Goal: Information Seeking & Learning: Check status

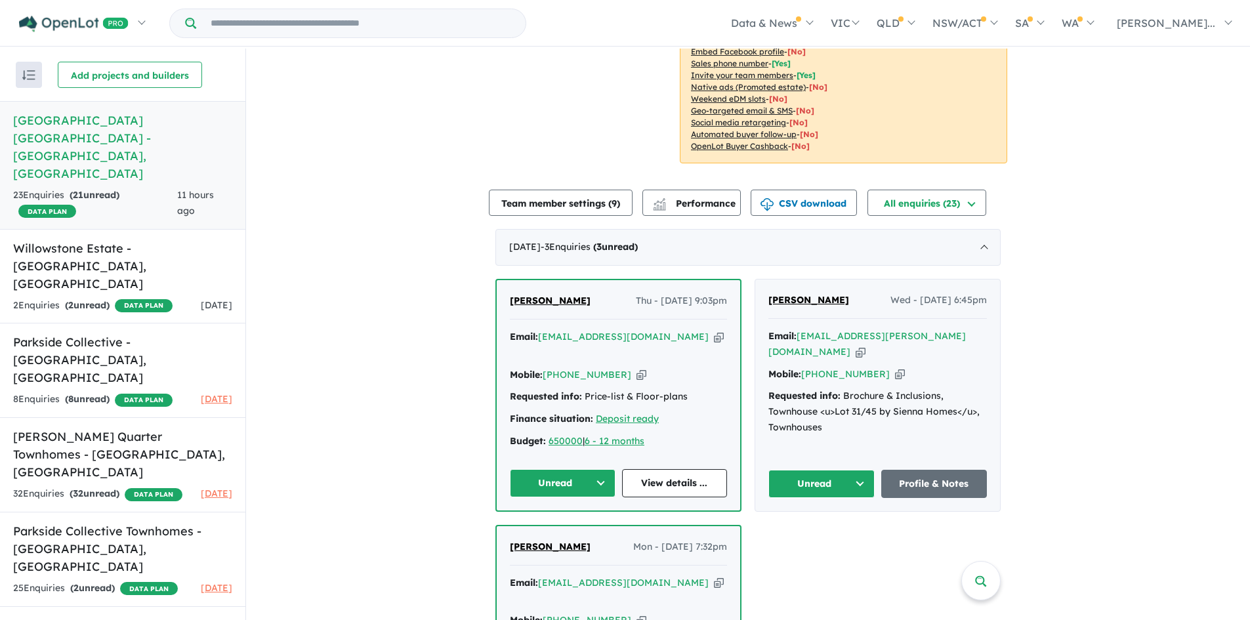
scroll to position [372, 0]
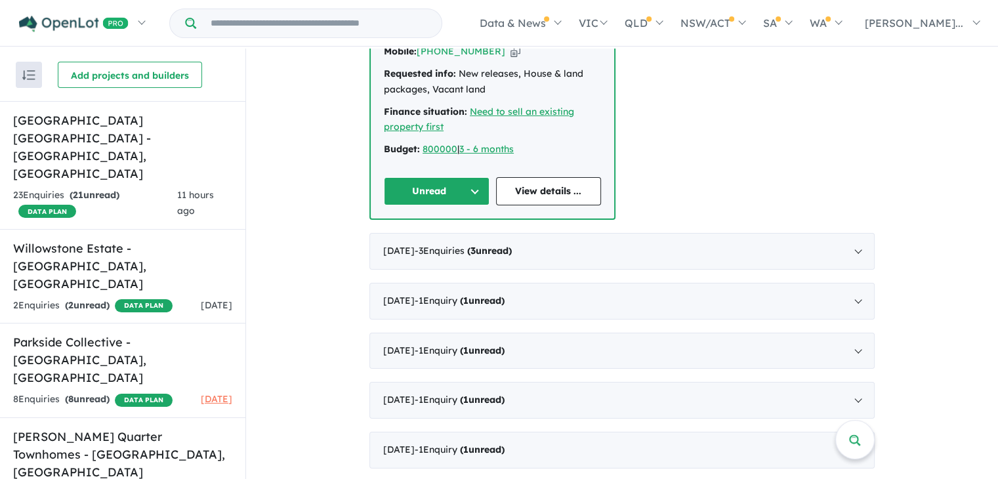
scroll to position [527, 0]
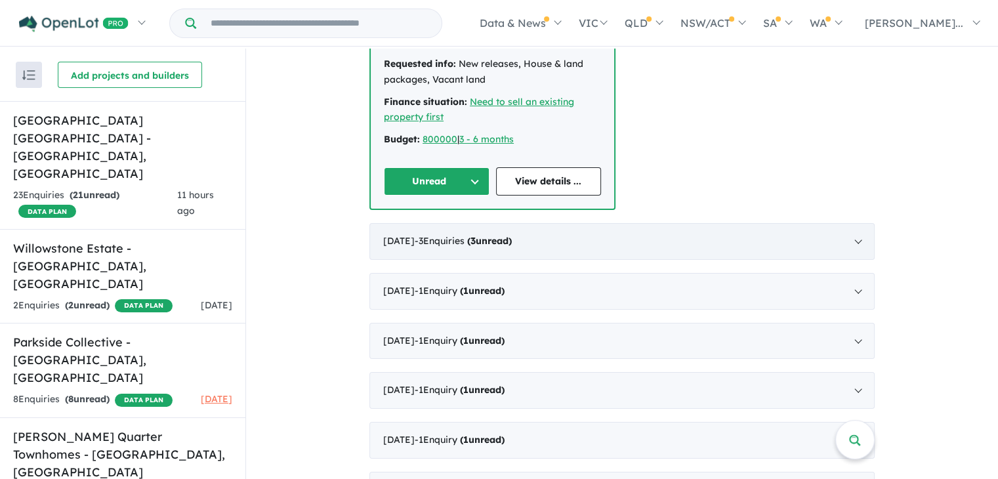
click at [860, 223] on div "[DATE] - 3 Enquir ies ( 3 unread)" at bounding box center [621, 241] width 505 height 37
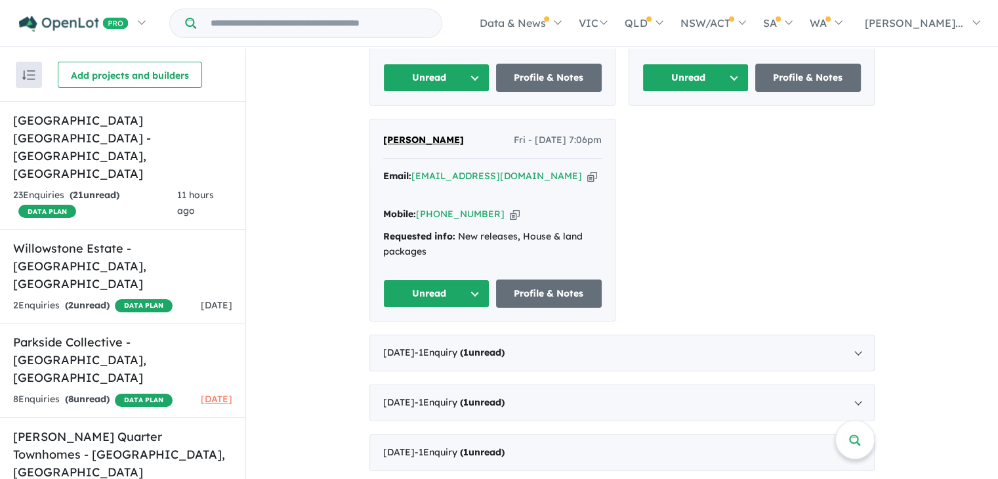
scroll to position [621, 0]
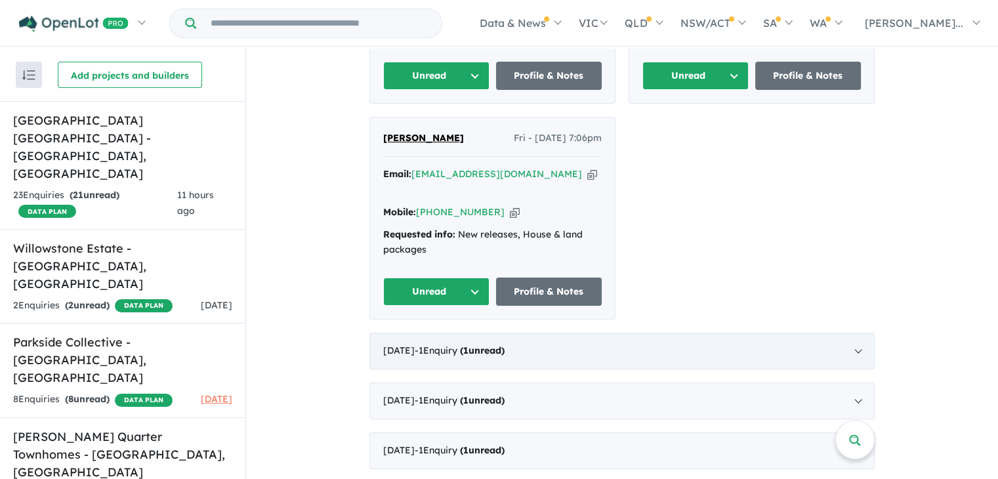
click at [860, 333] on div "[DATE] - 1 Enquir y ( 1 unread)" at bounding box center [621, 351] width 505 height 37
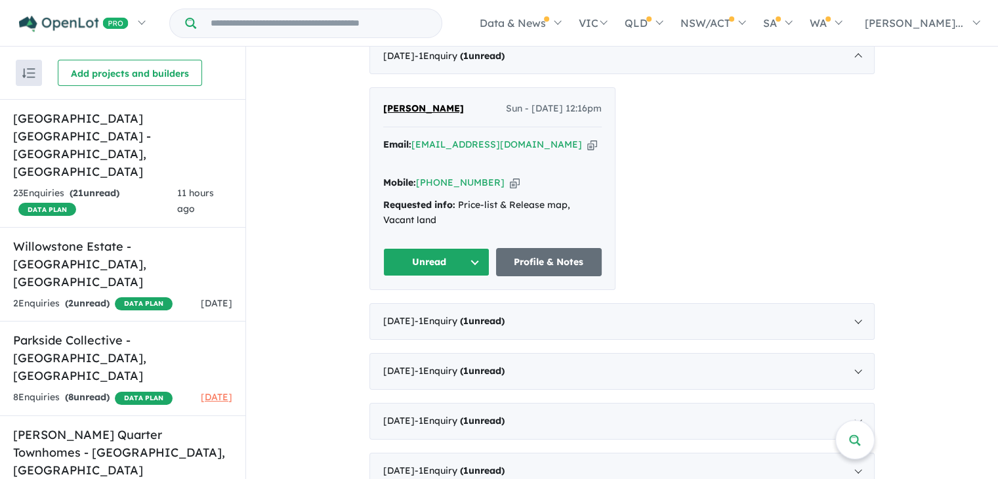
scroll to position [483, 0]
click at [843, 303] on div "[DATE] - 1 Enquir y ( 1 unread)" at bounding box center [621, 321] width 505 height 37
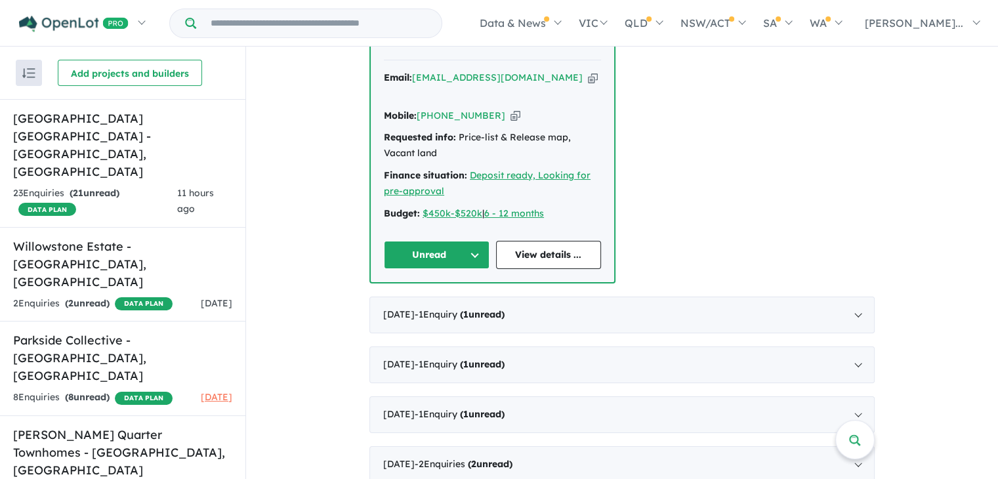
scroll to position [611, 0]
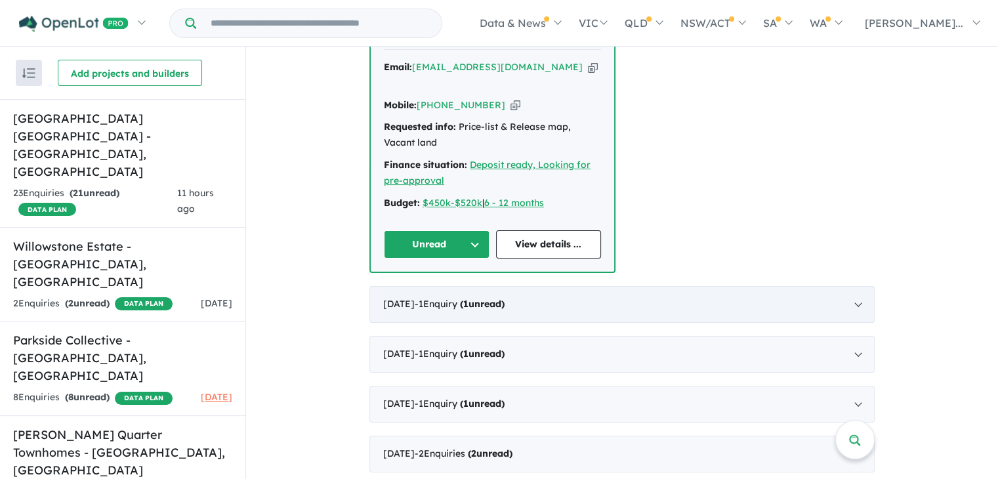
click at [854, 286] on div "[DATE] - 1 Enquir y ( 1 unread)" at bounding box center [621, 304] width 505 height 37
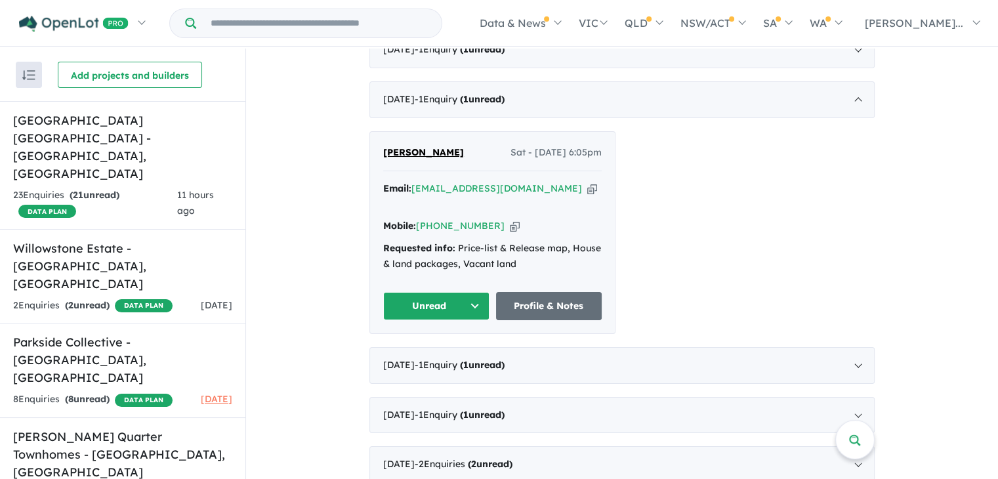
scroll to position [520, 0]
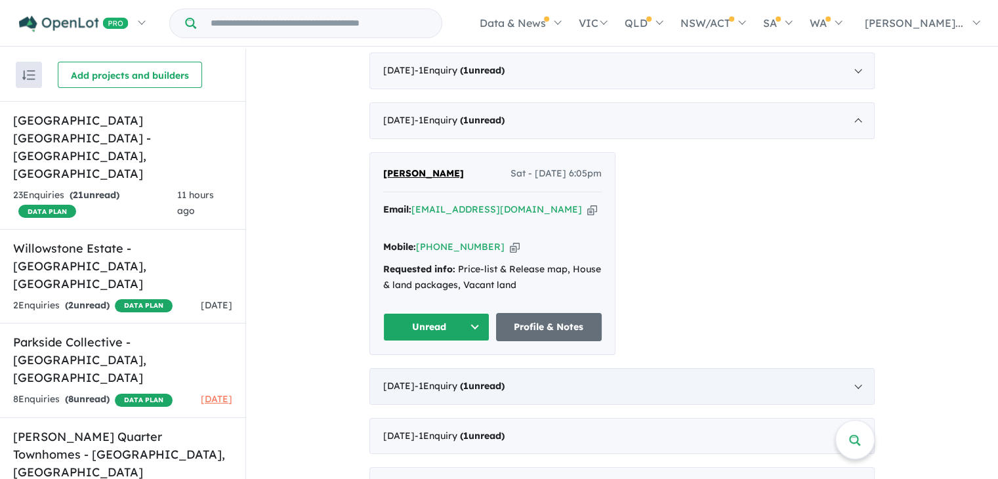
click at [840, 368] on div "[DATE] - 1 Enquir y ( 1 unread)" at bounding box center [621, 386] width 505 height 37
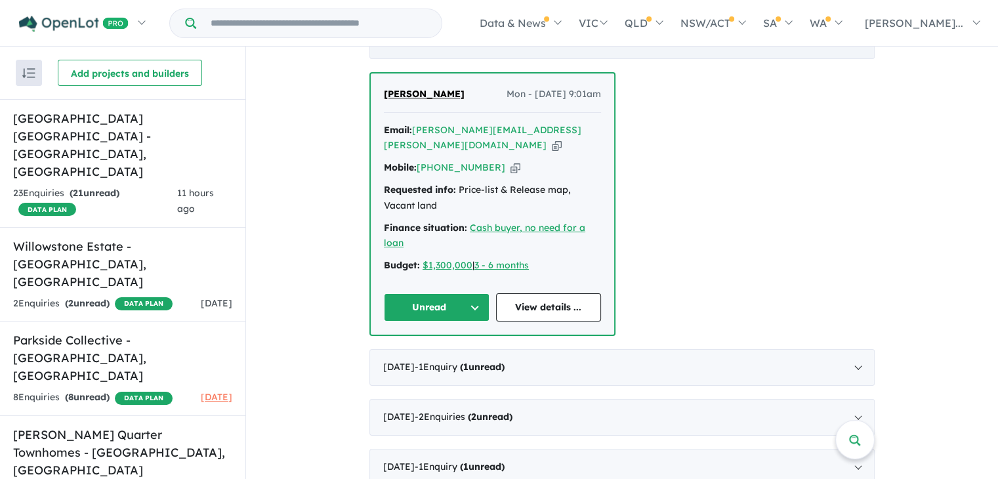
scroll to position [661, 0]
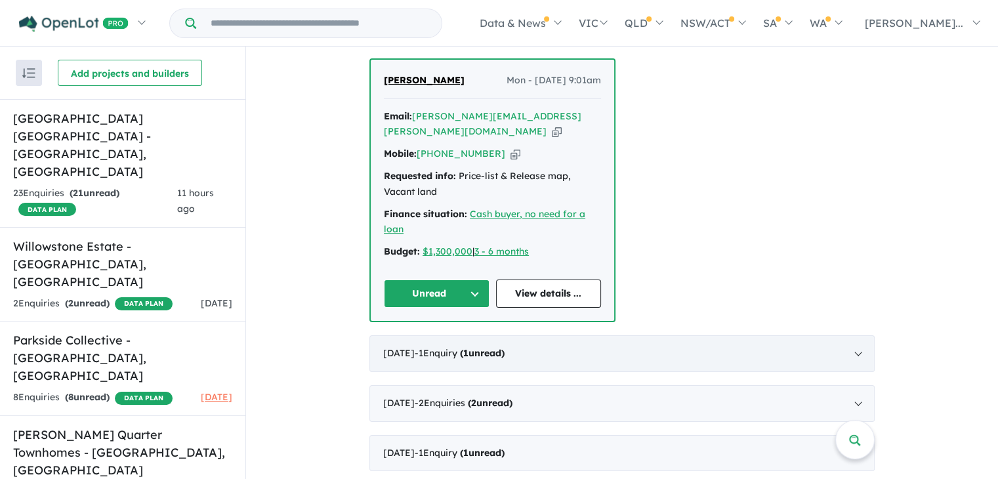
click at [861, 335] on div "[DATE] - 1 Enquir y ( 1 unread)" at bounding box center [621, 353] width 505 height 37
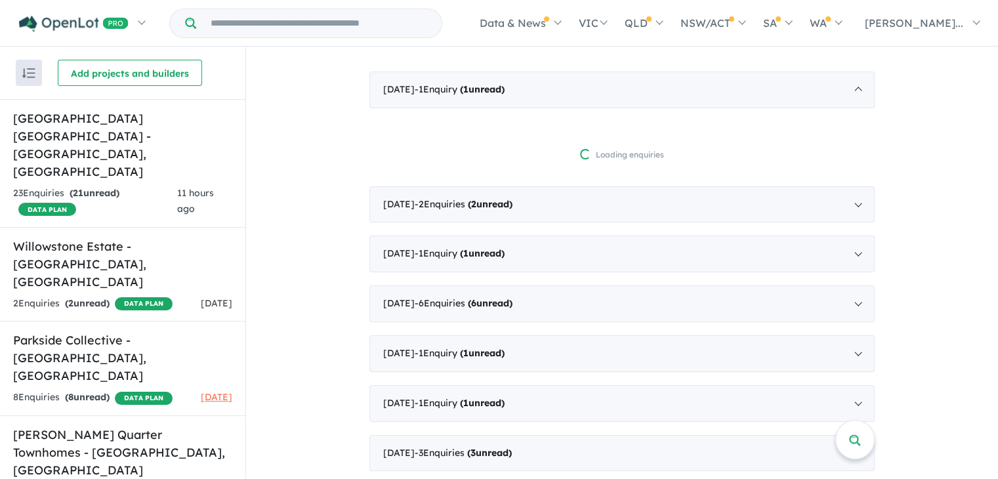
scroll to position [0, 0]
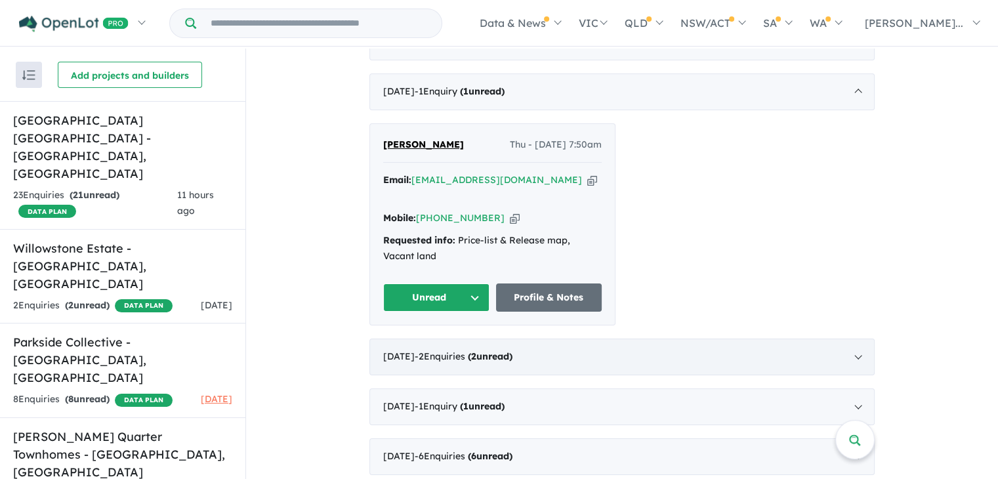
click at [862, 339] on div "[DATE] - 2 Enquir ies ( 2 unread)" at bounding box center [621, 357] width 505 height 37
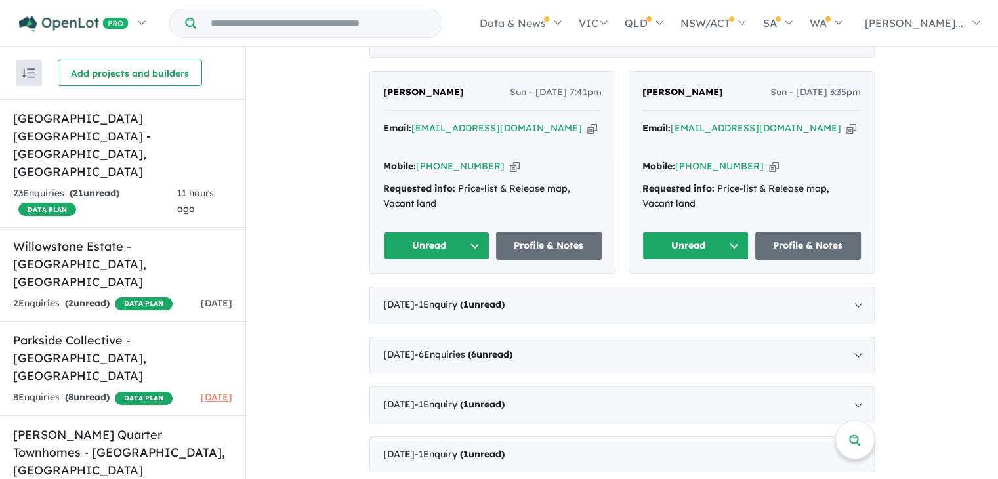
scroll to position [792, 0]
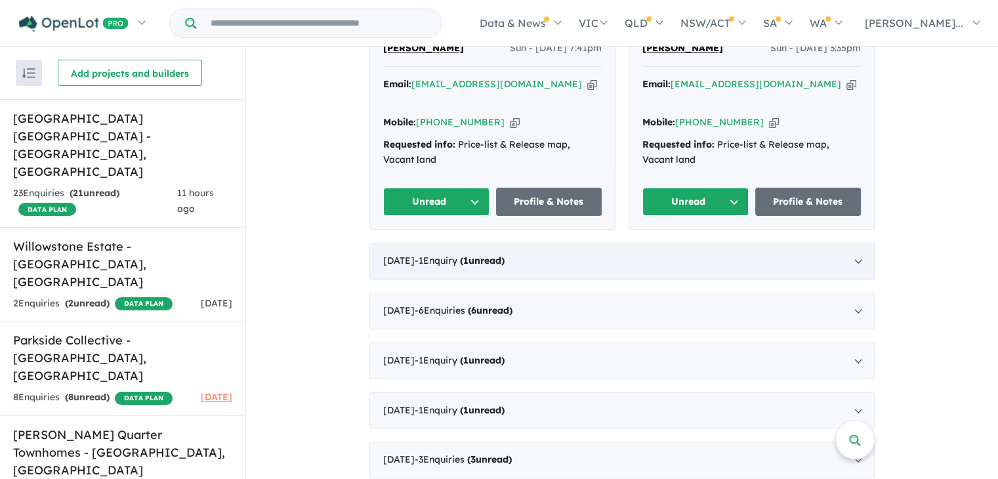
click at [777, 250] on div "[DATE] - 1 Enquir y ( 1 unread)" at bounding box center [621, 261] width 505 height 37
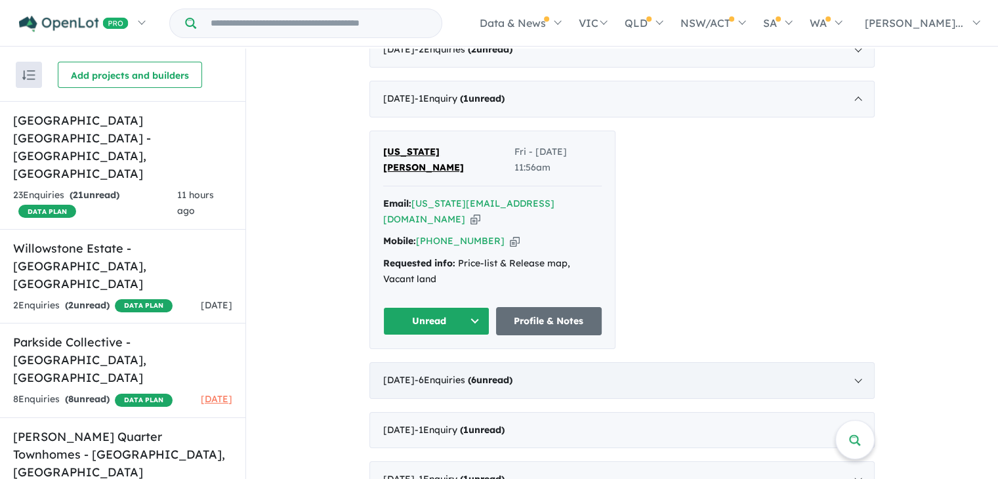
scroll to position [740, 0]
click at [853, 362] on div "[DATE] - 6 Enquir ies ( 6 unread)" at bounding box center [621, 380] width 505 height 37
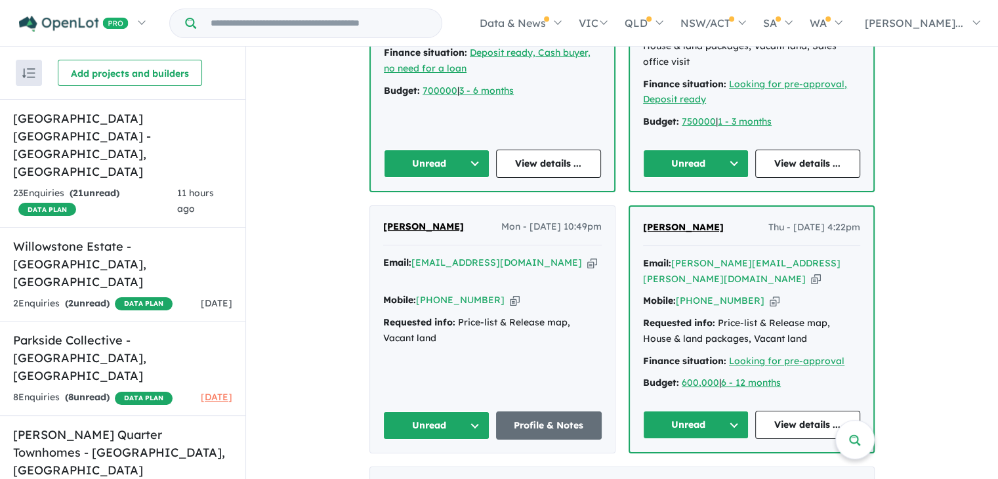
scroll to position [1296, 0]
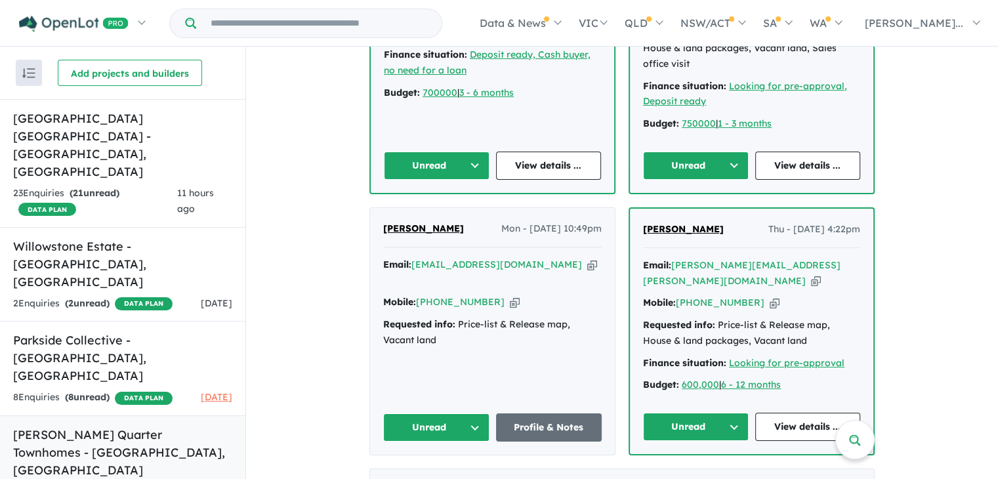
click at [164, 415] on link "[PERSON_NAME] Quarter Townhomes - [GEOGRAPHIC_DATA][PERSON_NAME][GEOGRAPHIC_DAT…" at bounding box center [122, 462] width 245 height 95
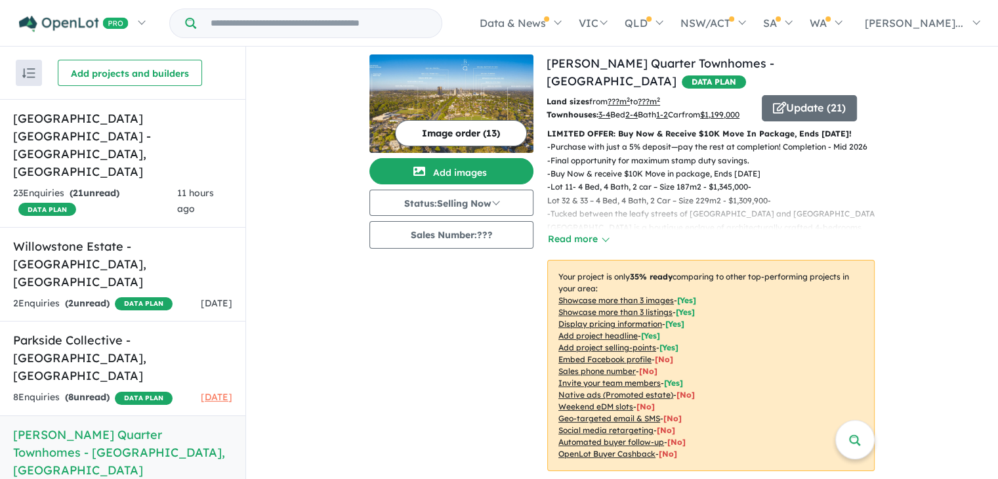
scroll to position [7, 0]
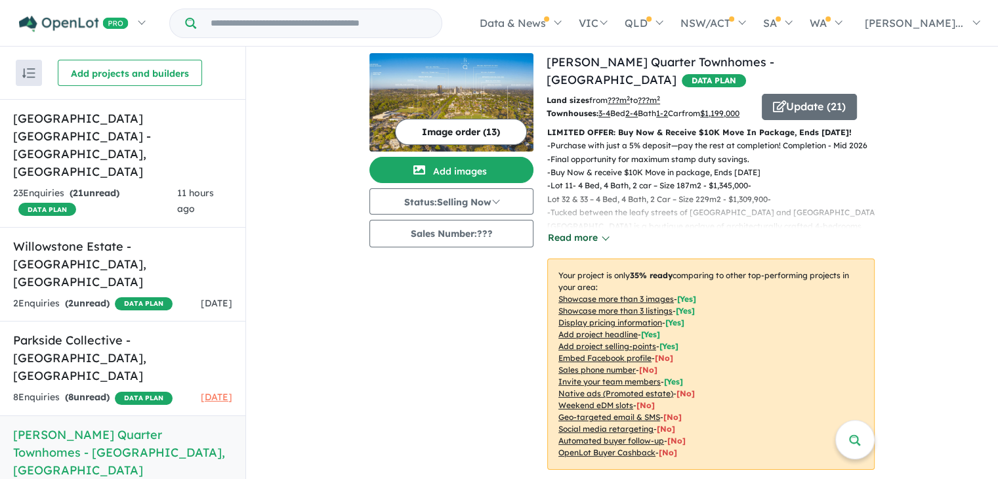
click at [582, 244] on button "Read more" at bounding box center [578, 237] width 62 height 15
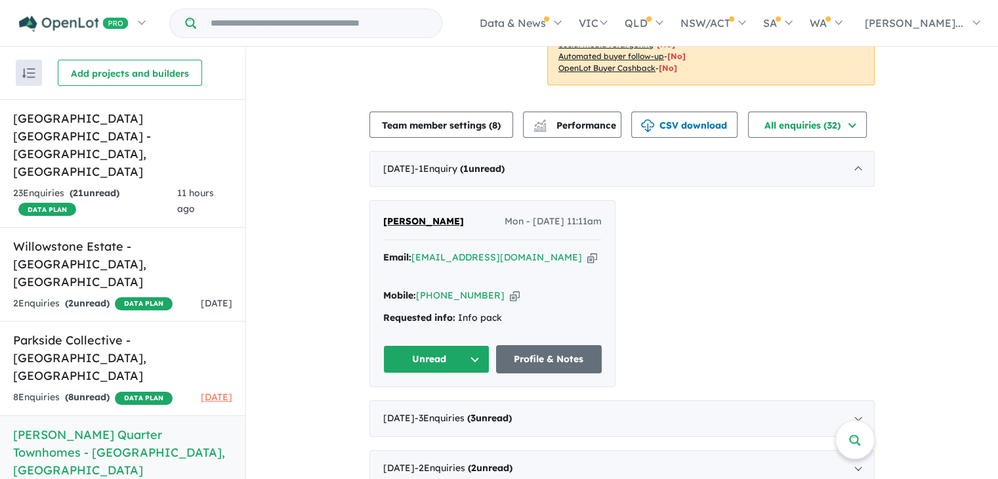
scroll to position [650, 0]
click at [803, 162] on div "[DATE] - 1 Enquir y ( 1 unread)" at bounding box center [621, 170] width 505 height 37
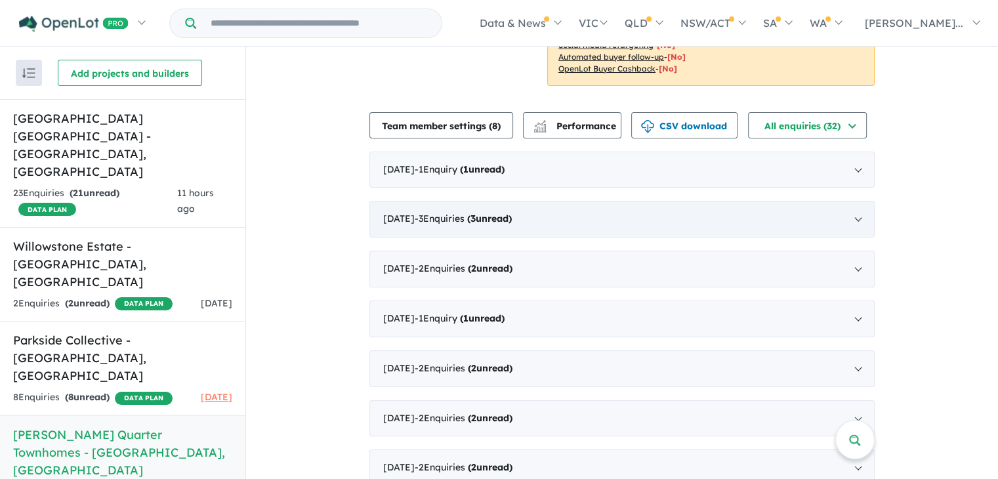
click at [657, 219] on div "[DATE] - 3 Enquir ies ( 3 unread)" at bounding box center [621, 219] width 505 height 37
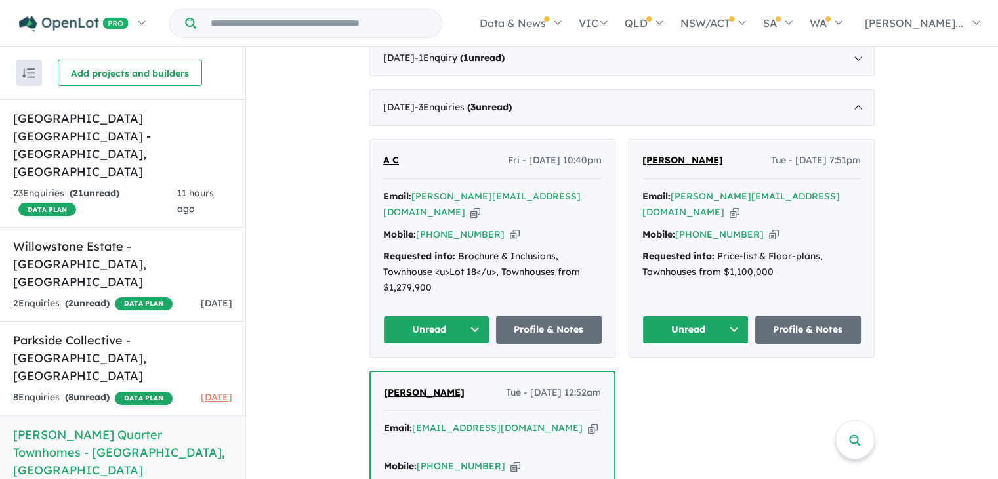
scroll to position [740, 0]
